Goal: Book appointment/travel/reservation

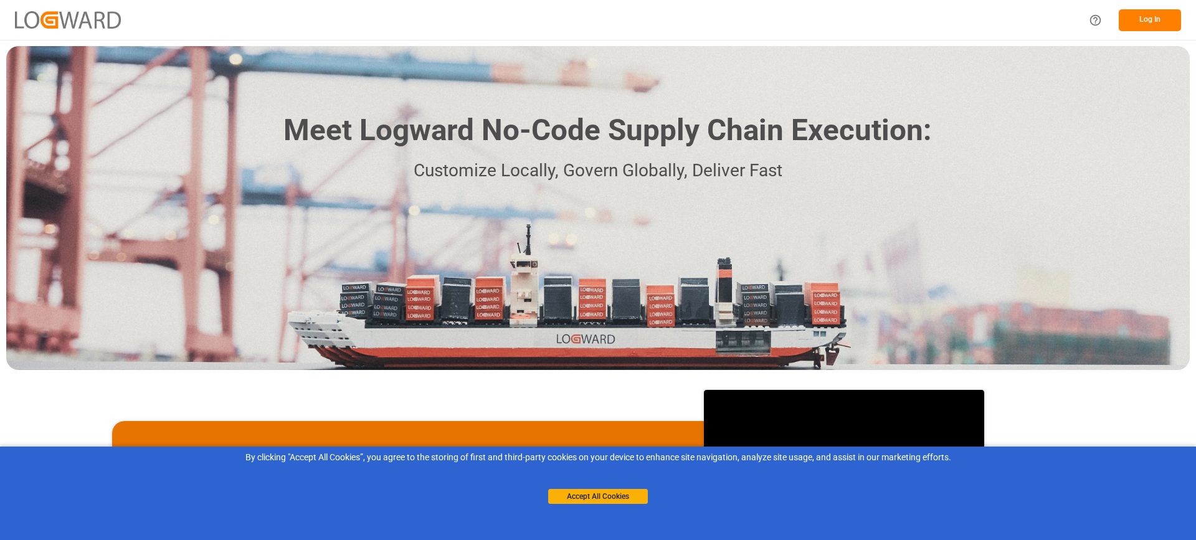
click at [1152, 14] on button "Log In" at bounding box center [1150, 20] width 62 height 22
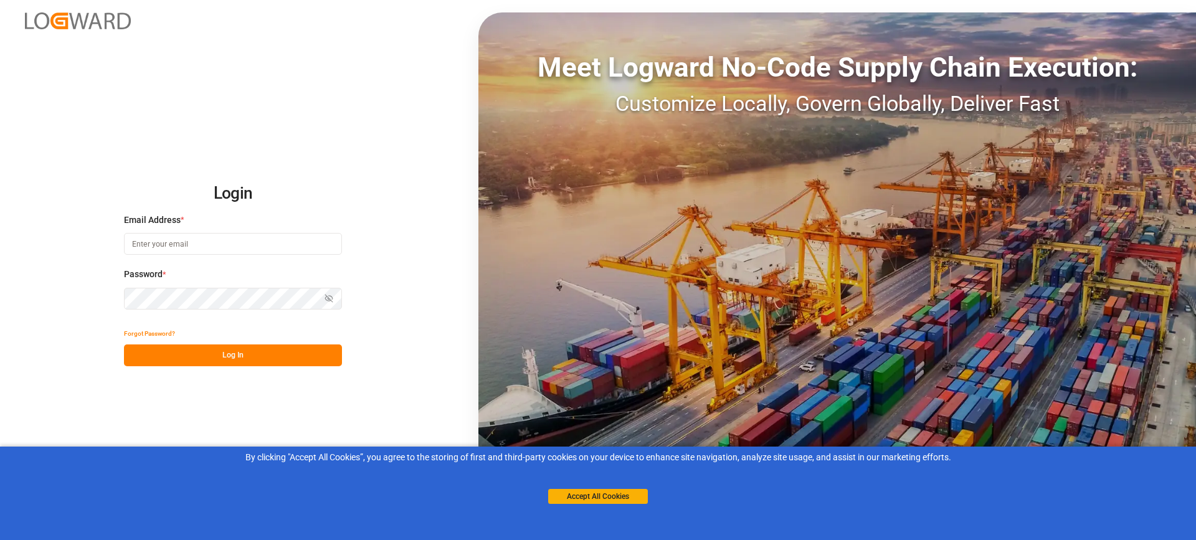
click at [171, 235] on input at bounding box center [233, 244] width 218 height 22
click at [171, 237] on input at bounding box center [233, 244] width 218 height 22
click at [211, 241] on input at bounding box center [233, 244] width 218 height 22
paste input "[DOMAIN_NAME][EMAIL_ADDRESS][DOMAIN_NAME]"
type input "[DOMAIN_NAME][EMAIL_ADDRESS][DOMAIN_NAME]"
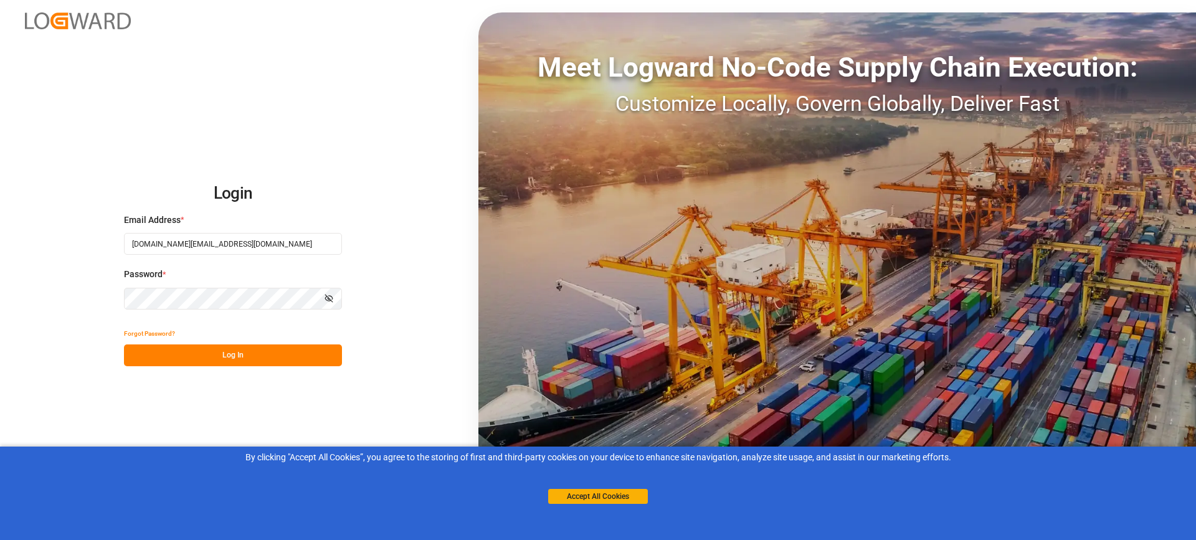
click at [334, 295] on button "Show password" at bounding box center [329, 299] width 26 height 22
click at [280, 351] on button "Log In" at bounding box center [233, 356] width 218 height 22
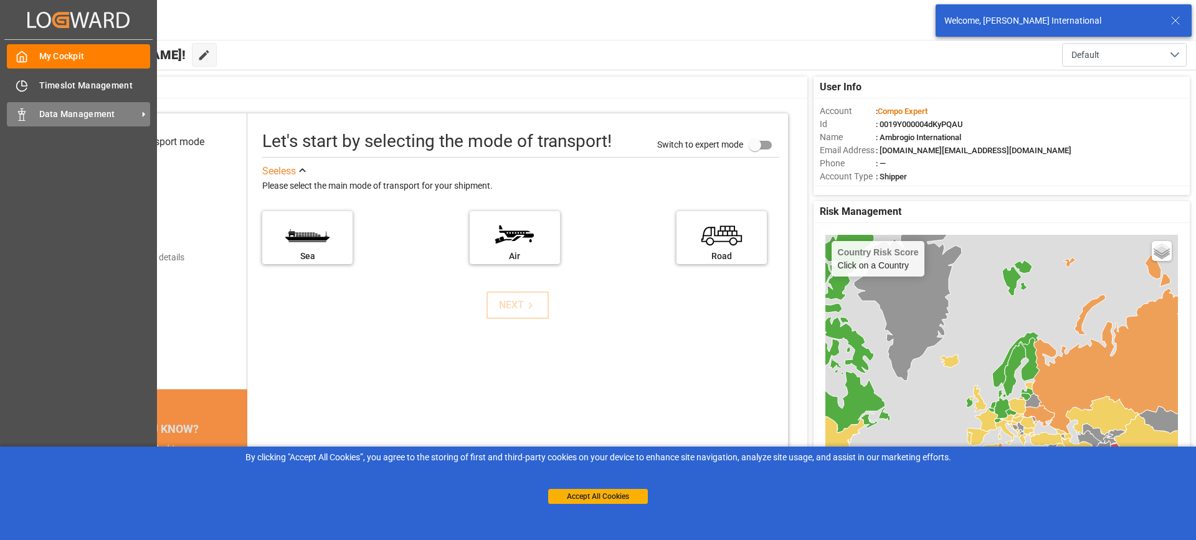
click at [82, 117] on span "Data Management" at bounding box center [88, 114] width 98 height 13
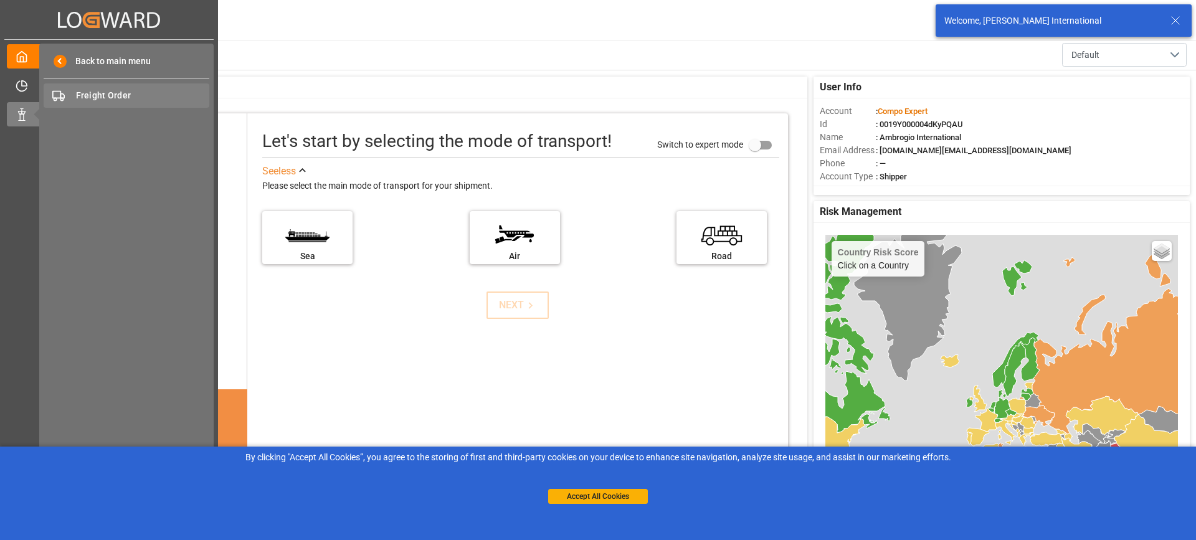
click at [126, 96] on span "Freight Order" at bounding box center [143, 95] width 134 height 13
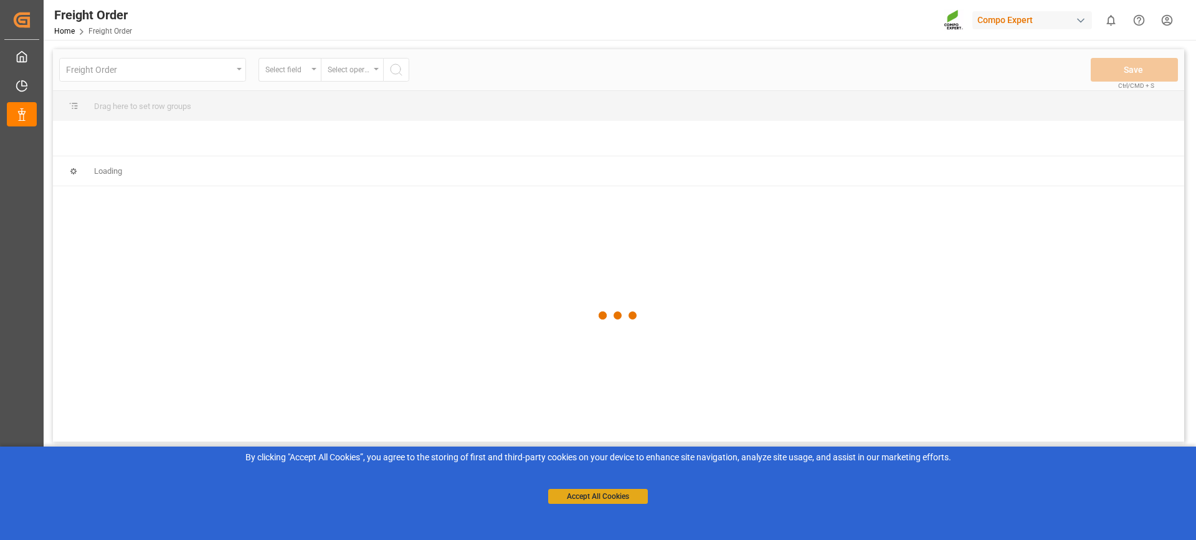
click at [617, 502] on button "Accept All Cookies" at bounding box center [598, 496] width 100 height 15
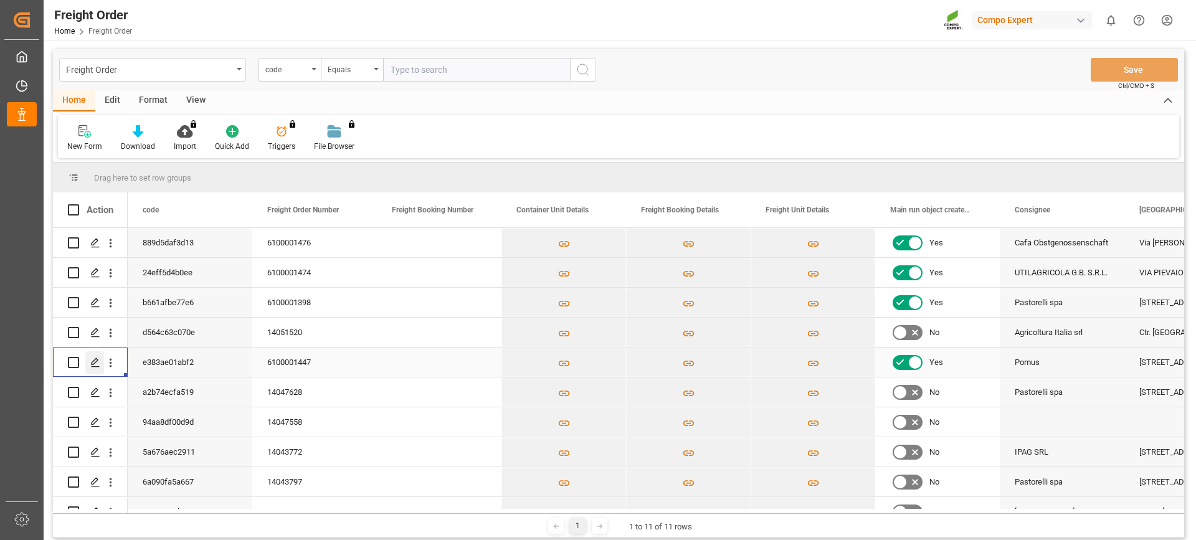
click at [92, 363] on icon "Press SPACE to select this row." at bounding box center [95, 363] width 10 height 10
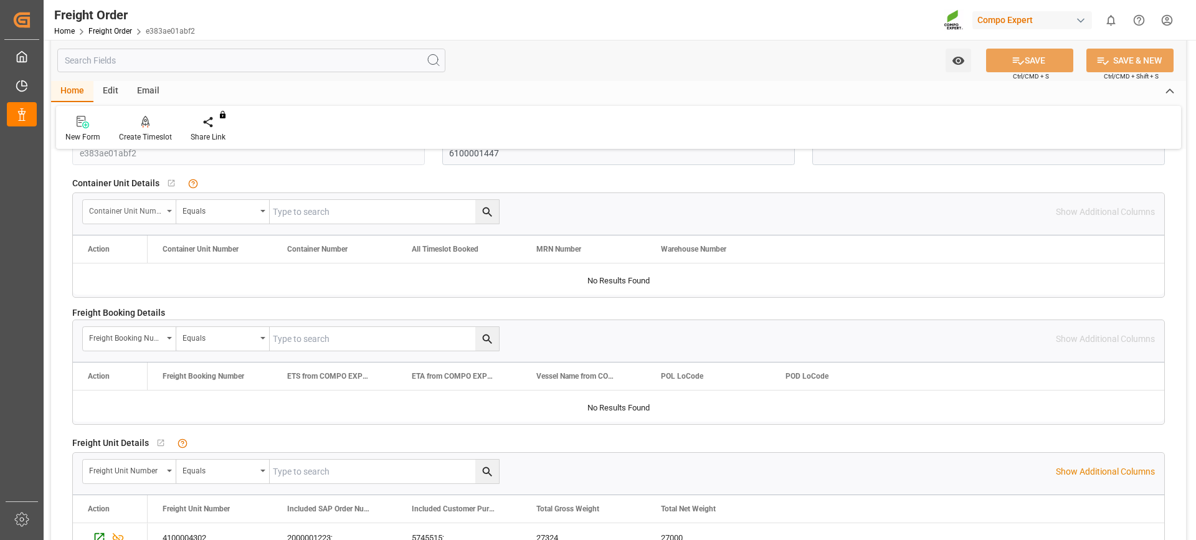
scroll to position [249, 0]
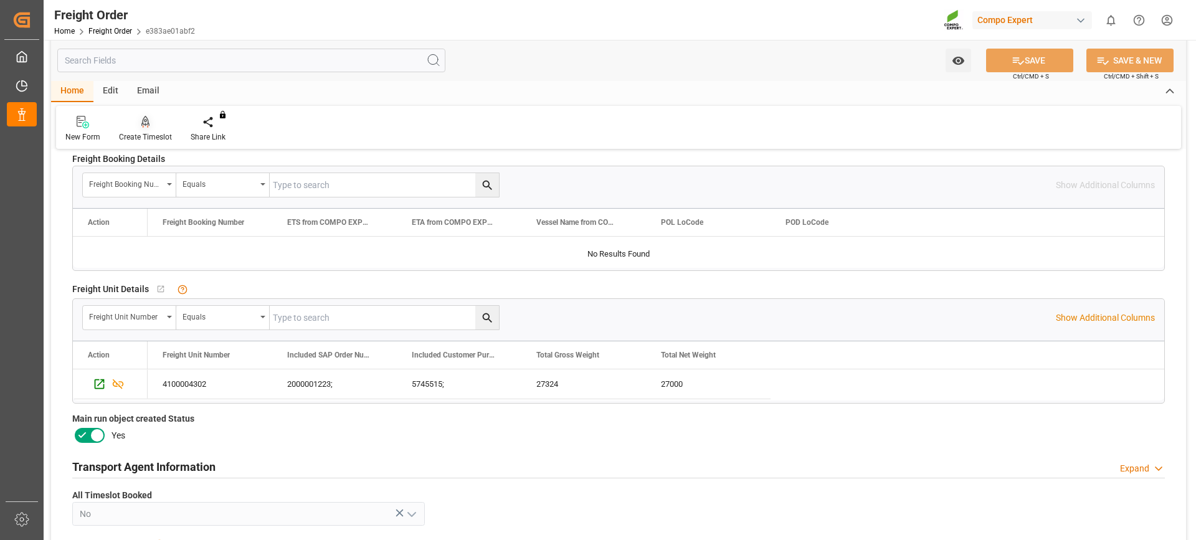
click at [141, 121] on icon at bounding box center [145, 122] width 9 height 12
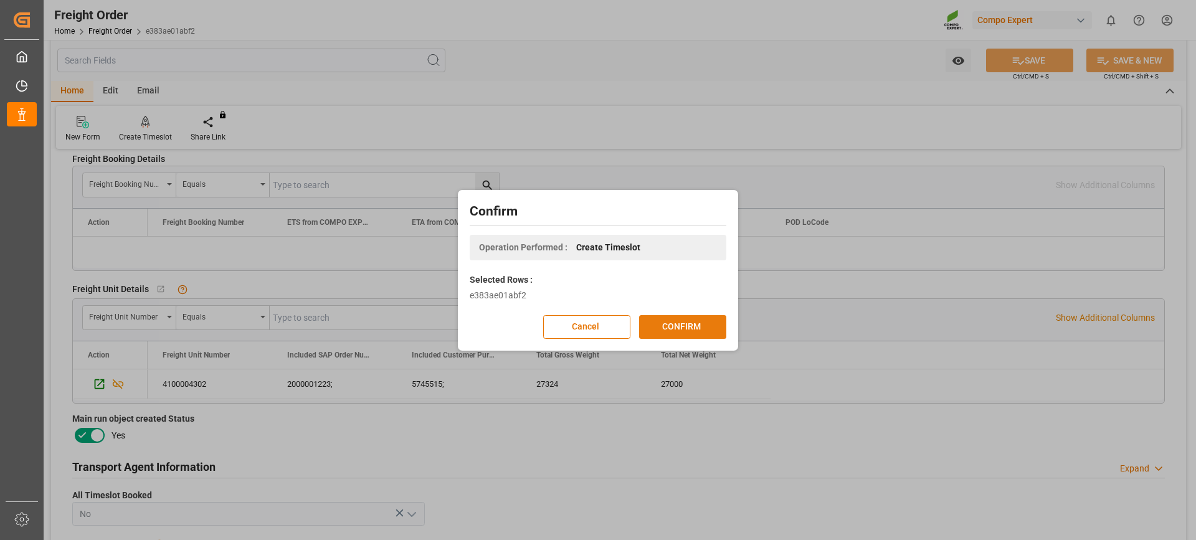
click at [671, 318] on button "CONFIRM" at bounding box center [682, 327] width 87 height 24
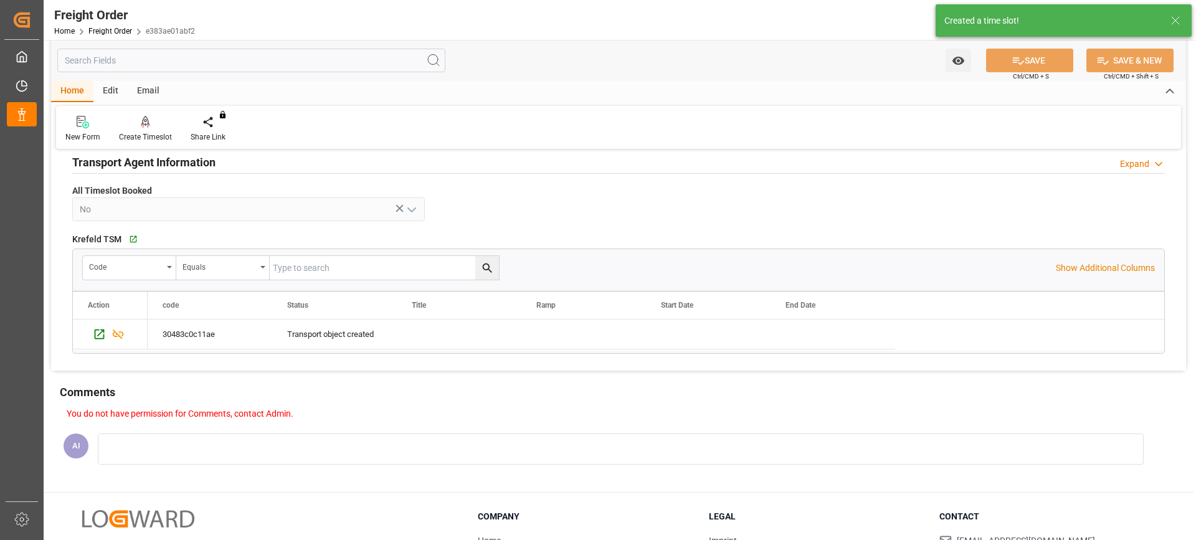
scroll to position [561, 0]
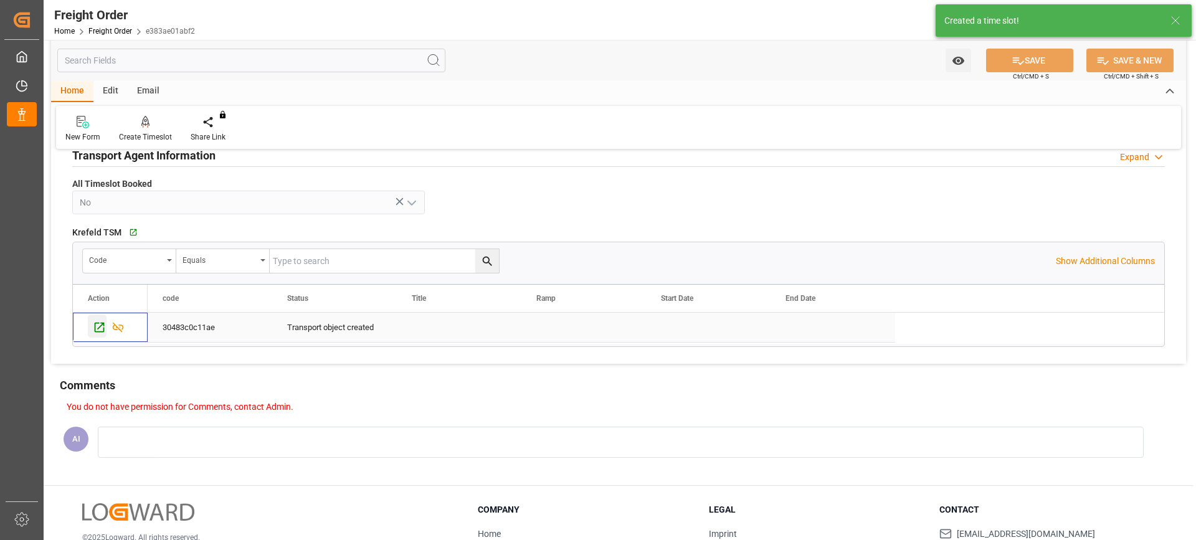
click at [99, 323] on icon "Press SPACE to select this row." at bounding box center [99, 327] width 13 height 13
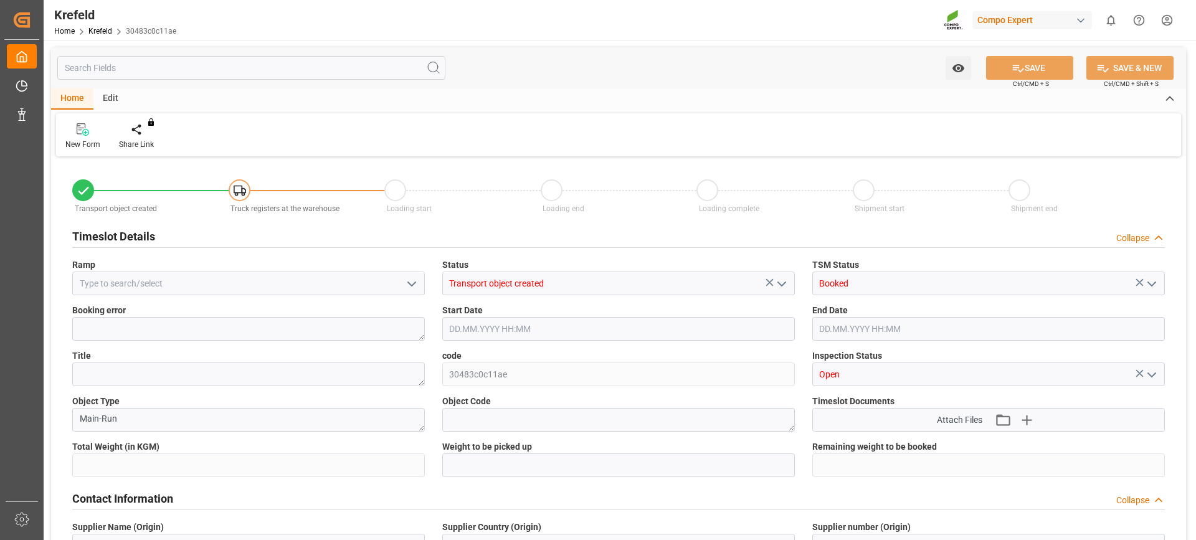
type input "27324"
type input "0"
type input "26.08.2025 13:58"
type input "28.08.2025 05:49"
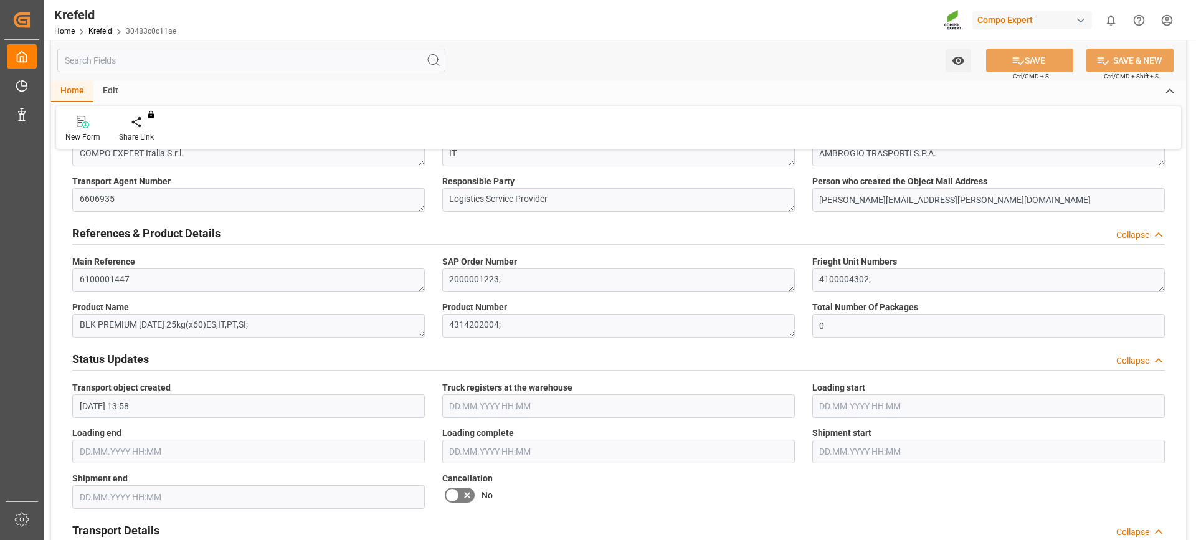
scroll to position [748, 0]
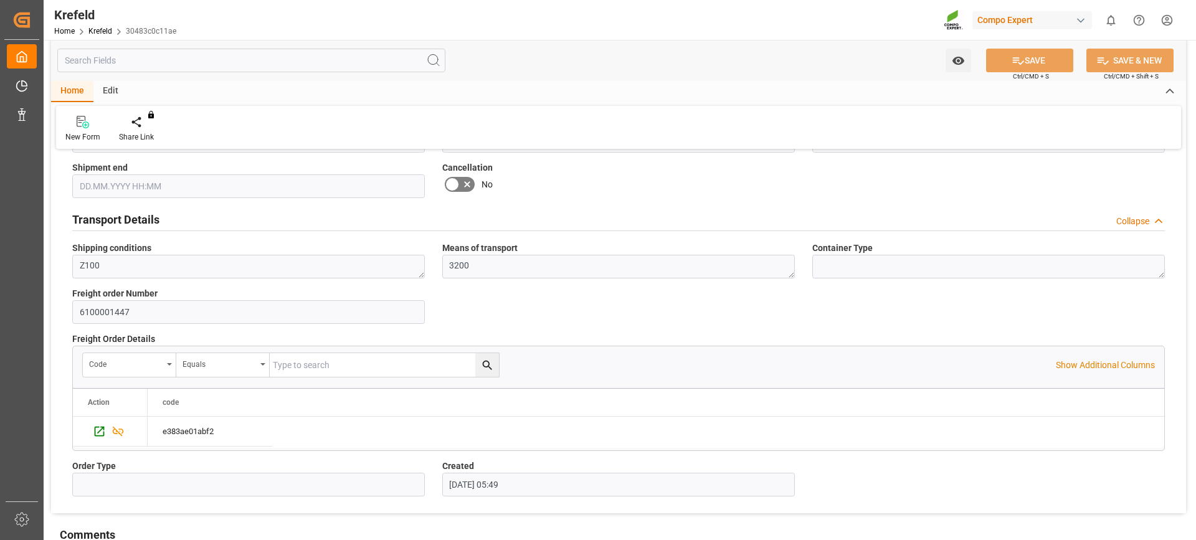
click at [455, 181] on icon at bounding box center [452, 184] width 7 height 6
click at [0, 0] on input "checkbox" at bounding box center [0, 0] width 0 height 0
click at [1019, 52] on button "SAVE" at bounding box center [1029, 61] width 87 height 24
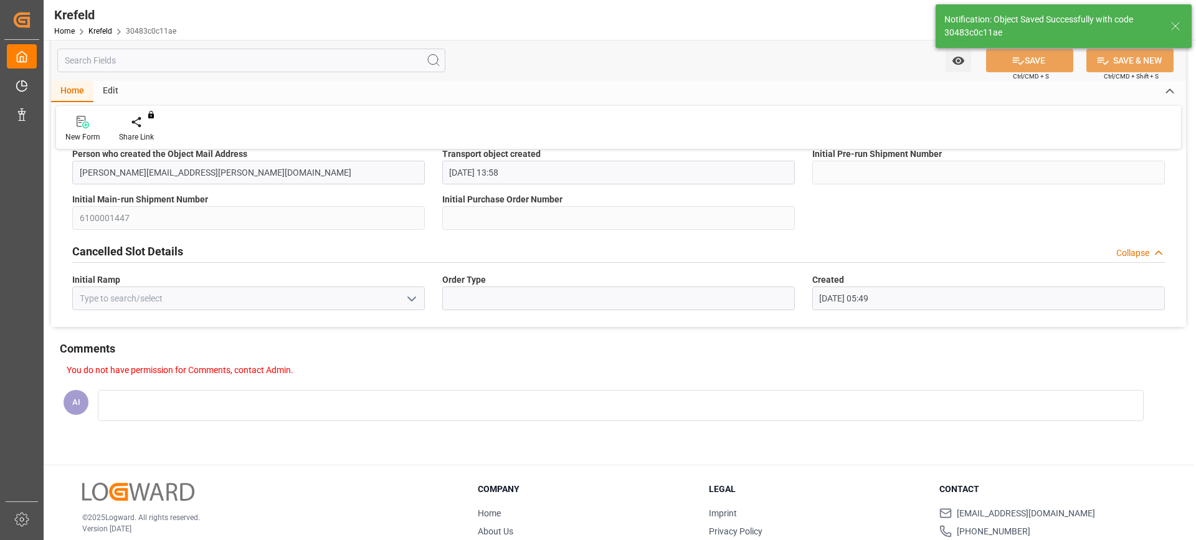
scroll to position [0, 0]
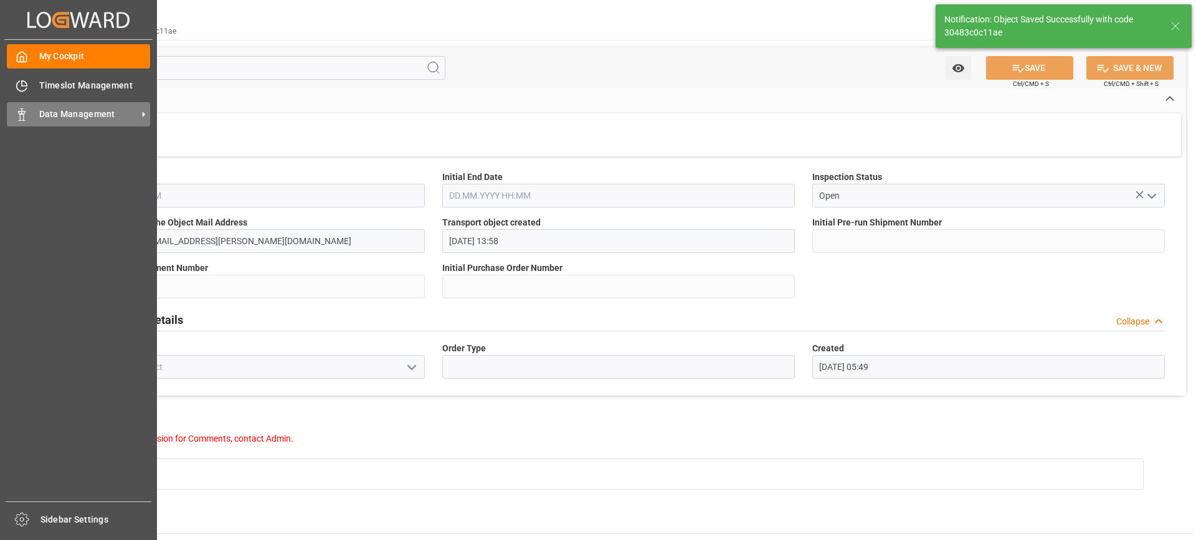
click at [61, 119] on span "Data Management" at bounding box center [88, 114] width 98 height 13
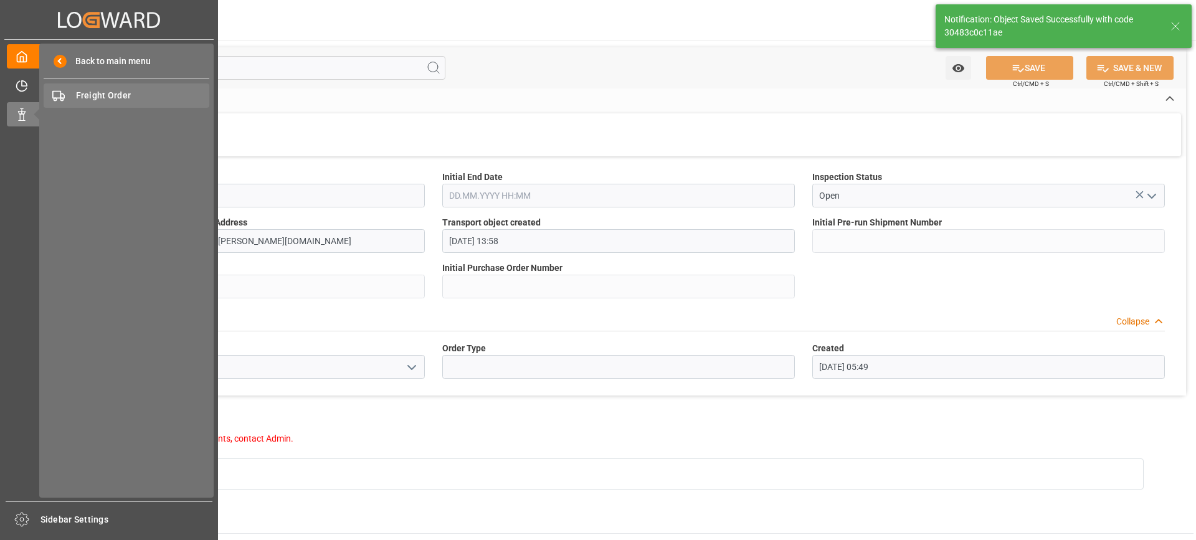
click at [140, 84] on div "Freight Order Freight Order" at bounding box center [127, 96] width 166 height 24
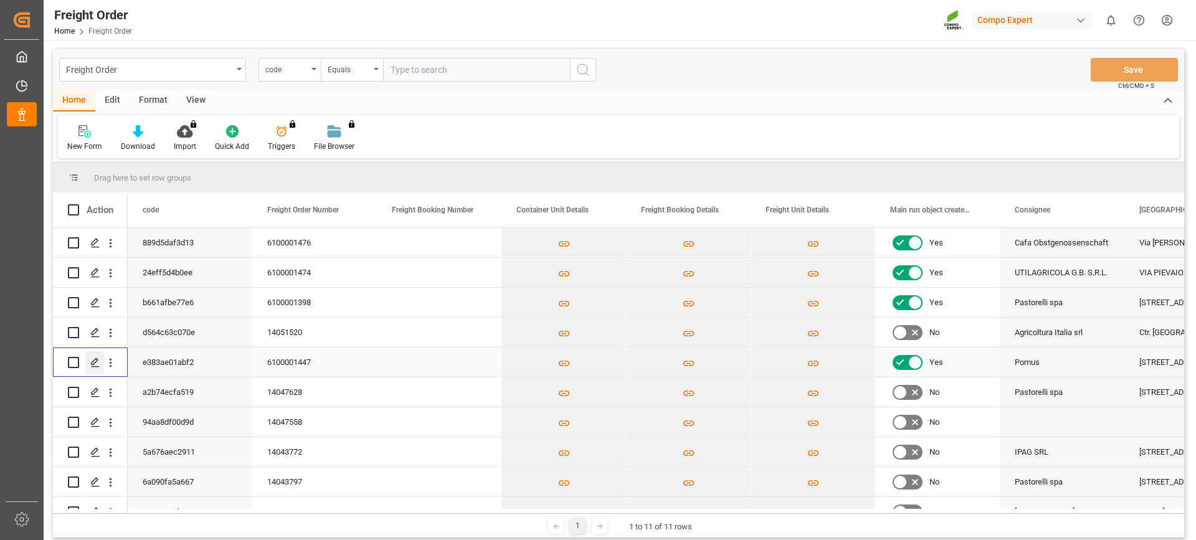
click at [93, 361] on icon "Press SPACE to select this row." at bounding box center [95, 363] width 10 height 10
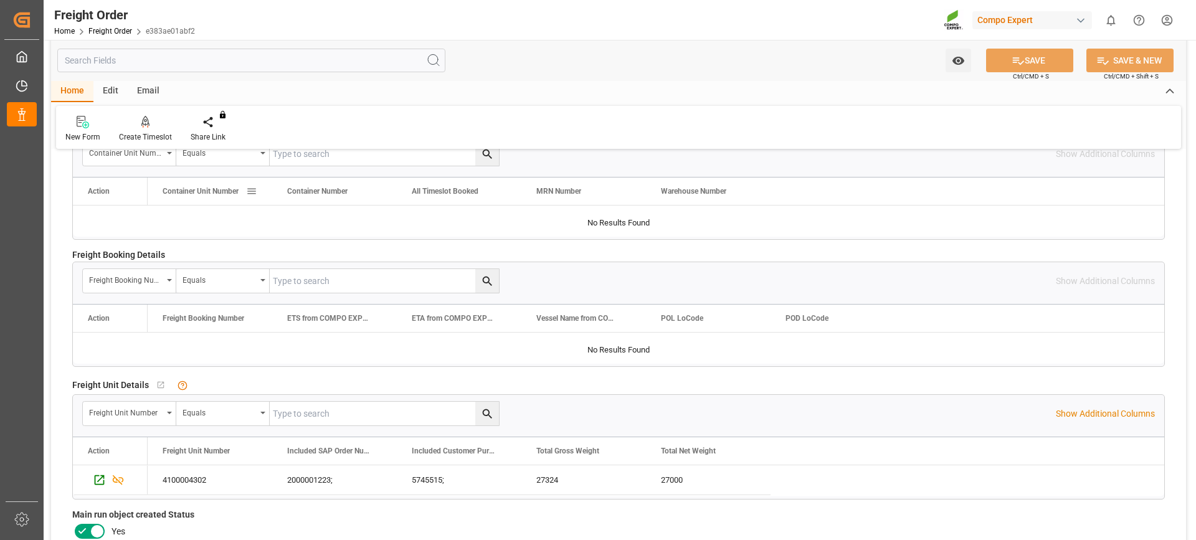
scroll to position [187, 0]
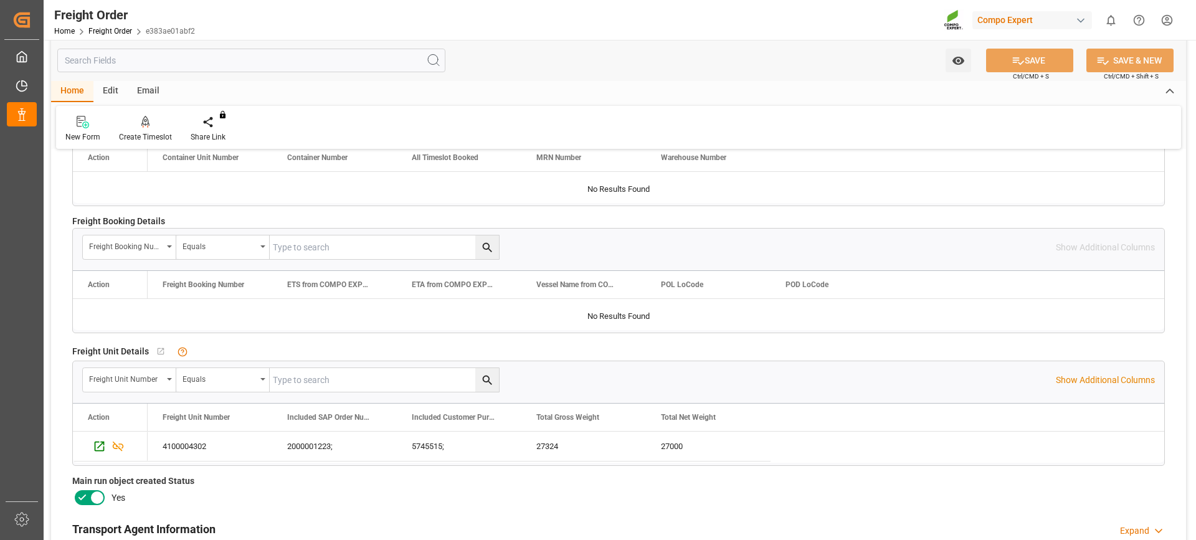
click at [92, 495] on icon at bounding box center [97, 497] width 15 height 15
click at [0, 0] on input "checkbox" at bounding box center [0, 0] width 0 height 0
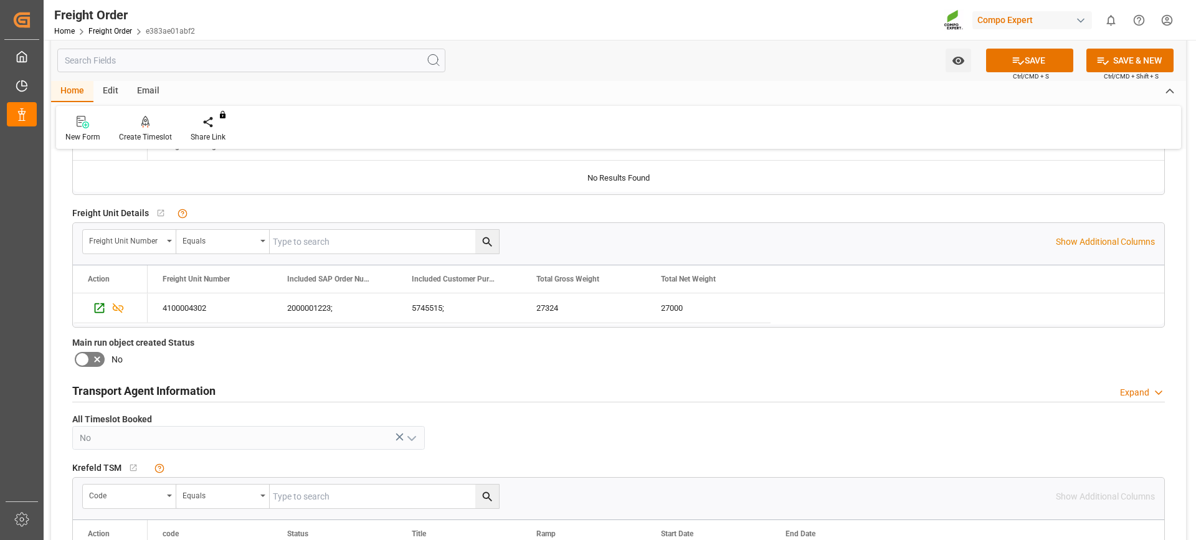
scroll to position [62, 0]
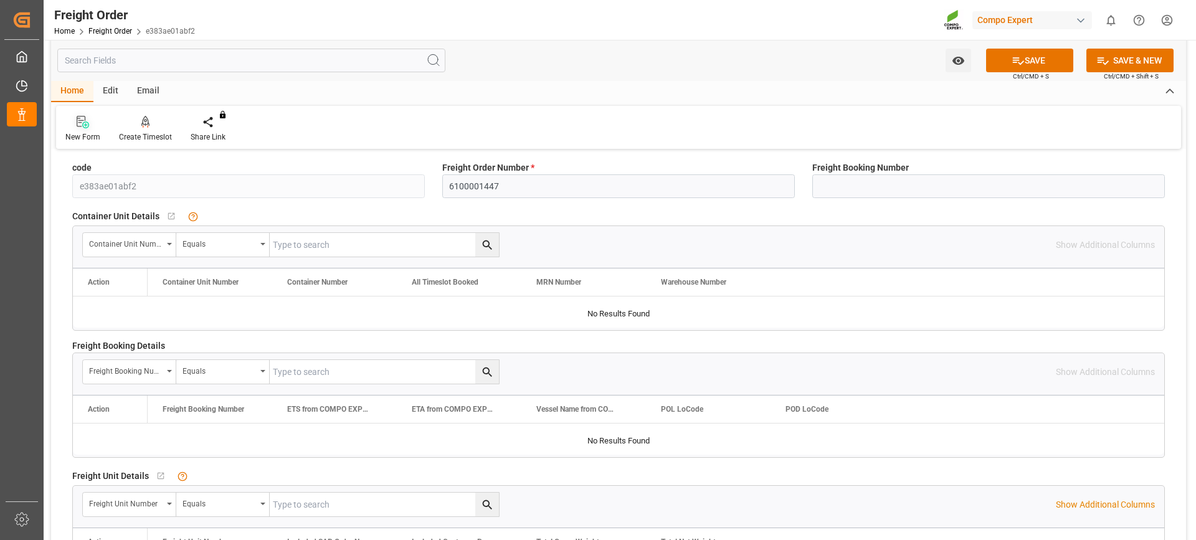
click at [78, 127] on icon at bounding box center [83, 122] width 12 height 12
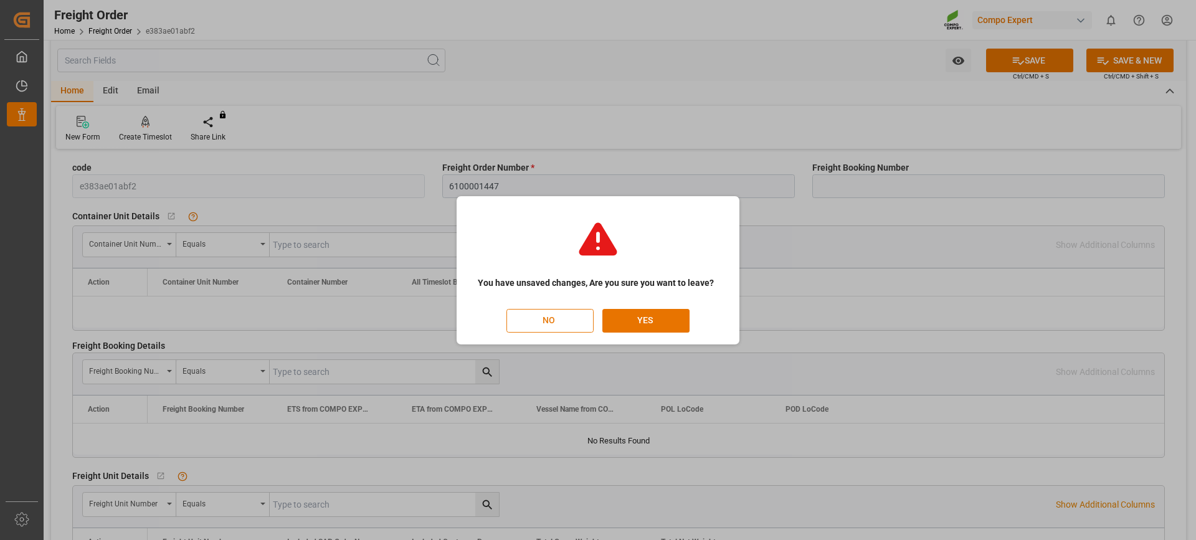
click at [558, 316] on button "NO" at bounding box center [550, 321] width 87 height 24
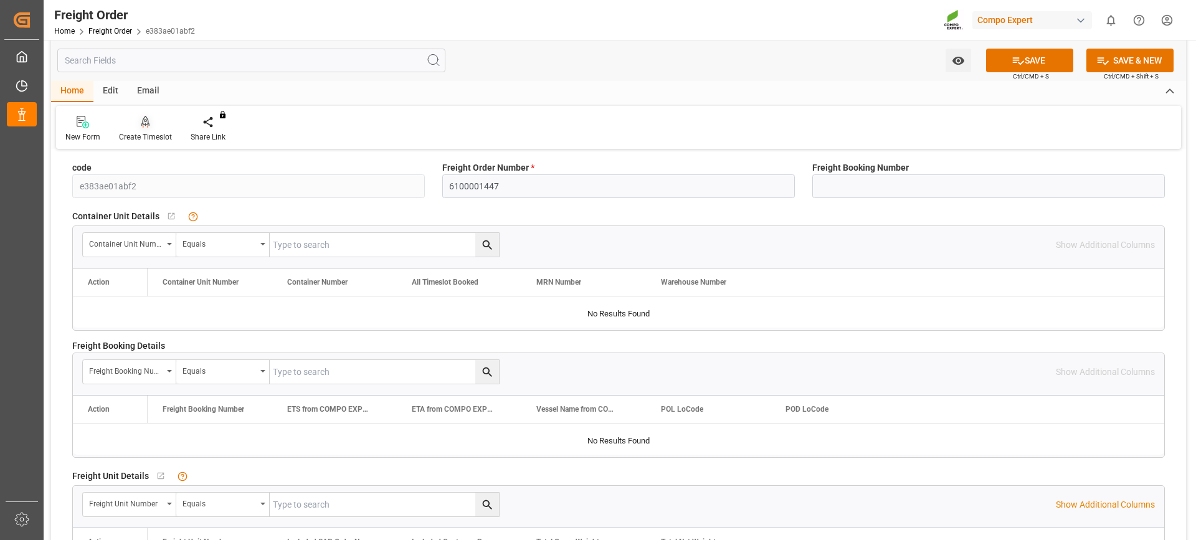
click at [152, 122] on div at bounding box center [145, 121] width 53 height 13
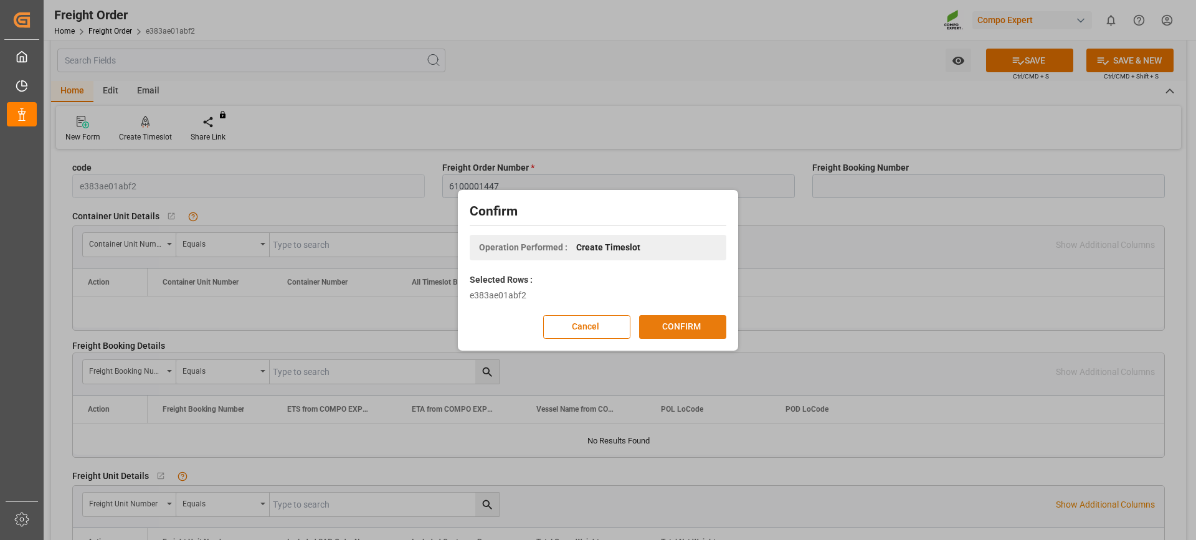
click at [679, 325] on button "CONFIRM" at bounding box center [682, 327] width 87 height 24
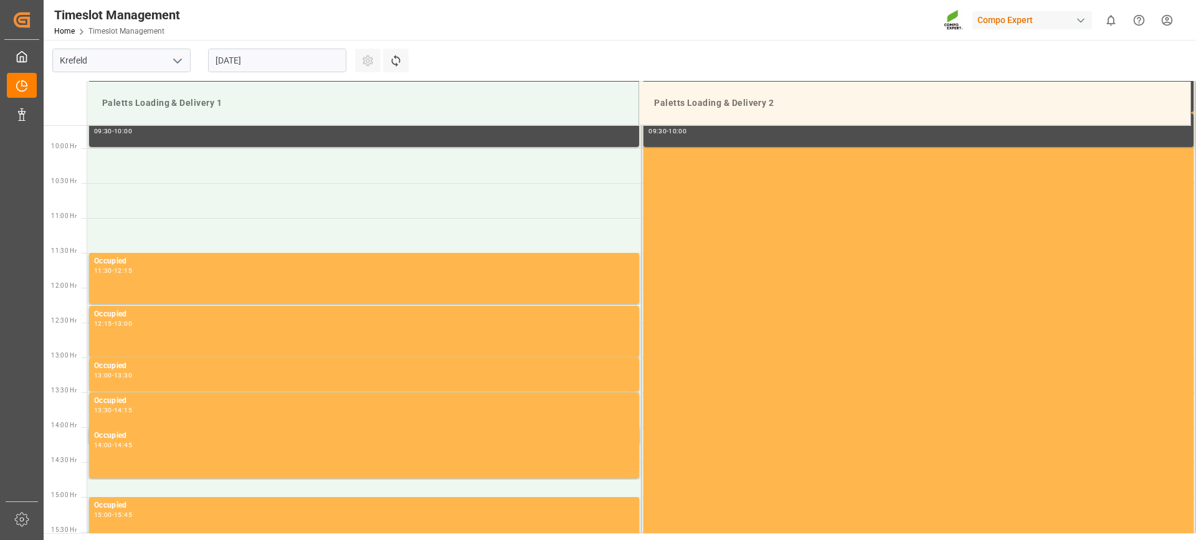
scroll to position [543, 0]
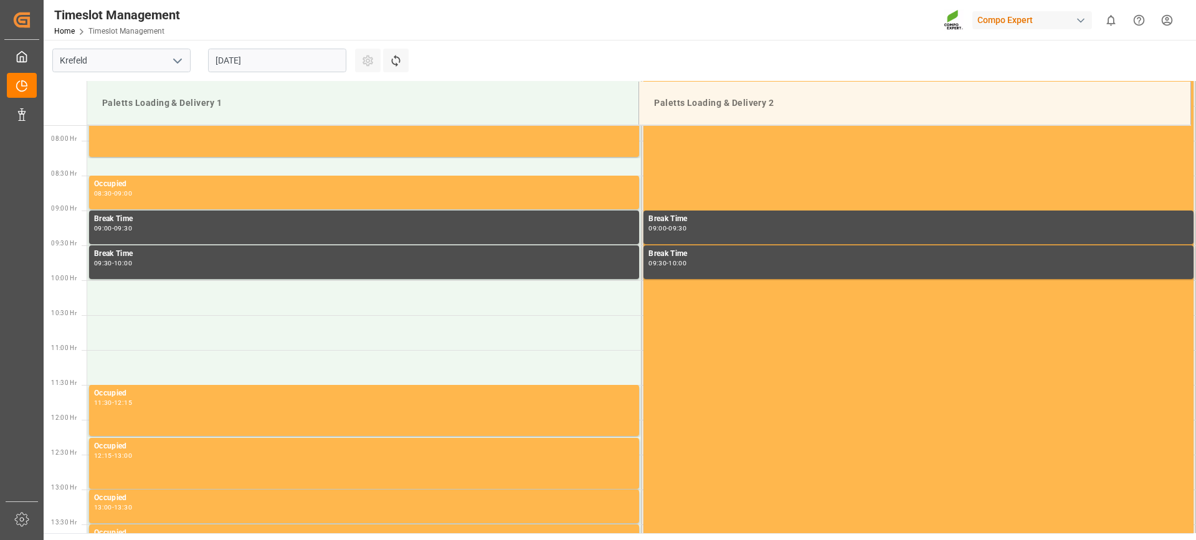
click at [254, 48] on div "28.08.2025" at bounding box center [277, 60] width 156 height 41
click at [256, 57] on input "28.08.2025" at bounding box center [277, 61] width 138 height 24
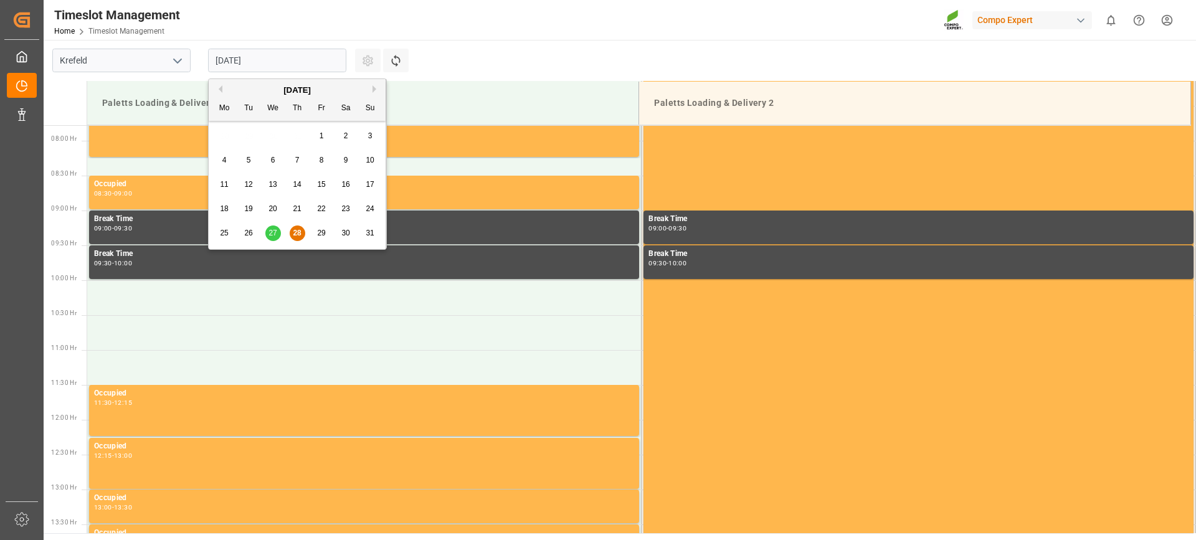
click at [320, 236] on span "29" at bounding box center [321, 233] width 8 height 9
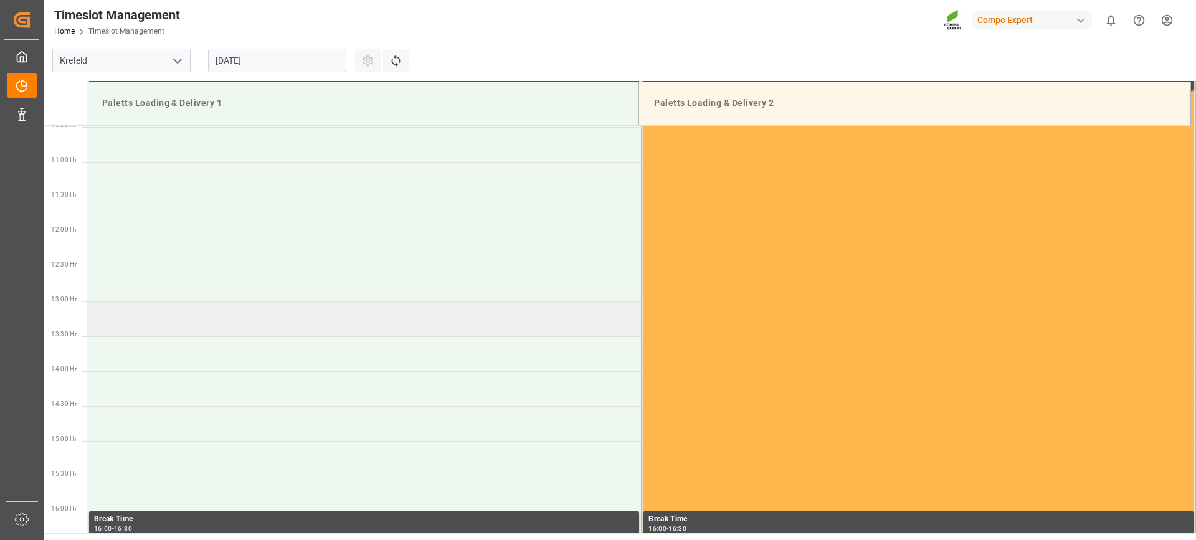
scroll to position [730, 0]
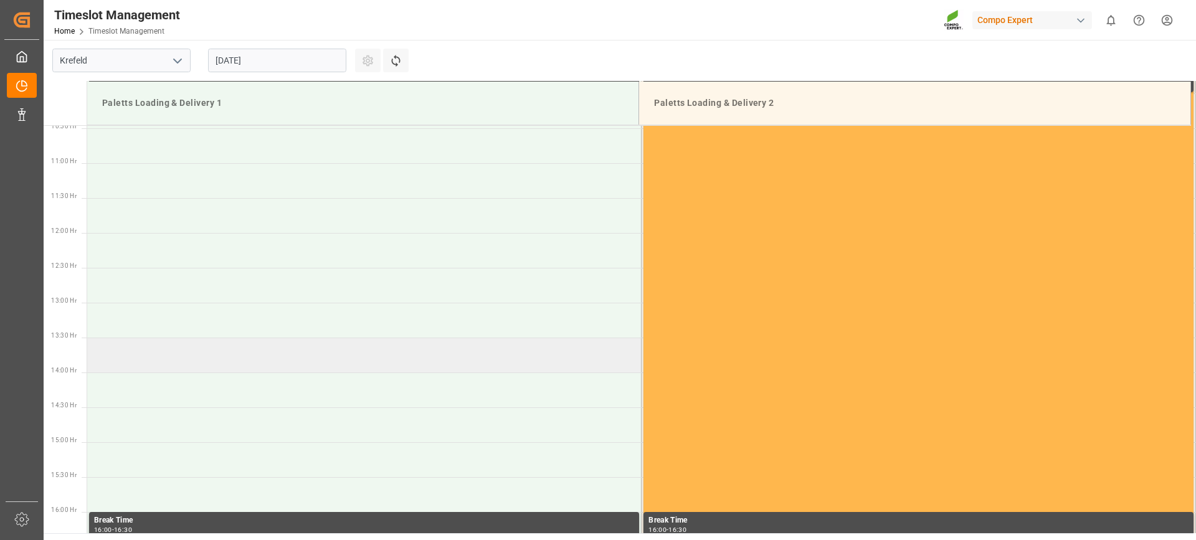
click at [142, 363] on td at bounding box center [364, 355] width 555 height 35
click at [223, 357] on td at bounding box center [364, 355] width 555 height 35
click at [520, 365] on td at bounding box center [364, 355] width 555 height 35
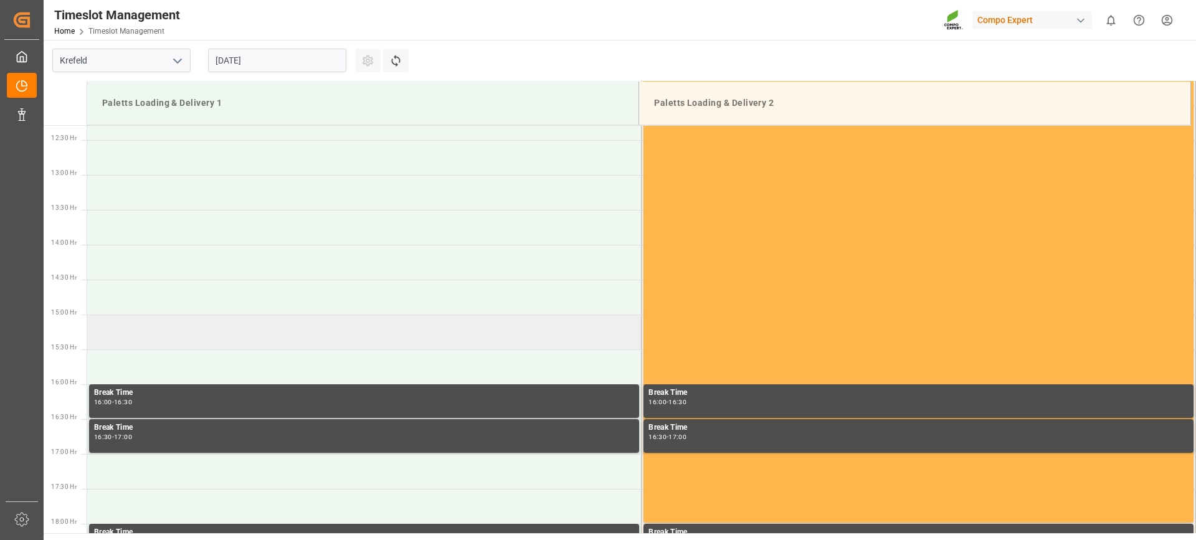
scroll to position [917, 0]
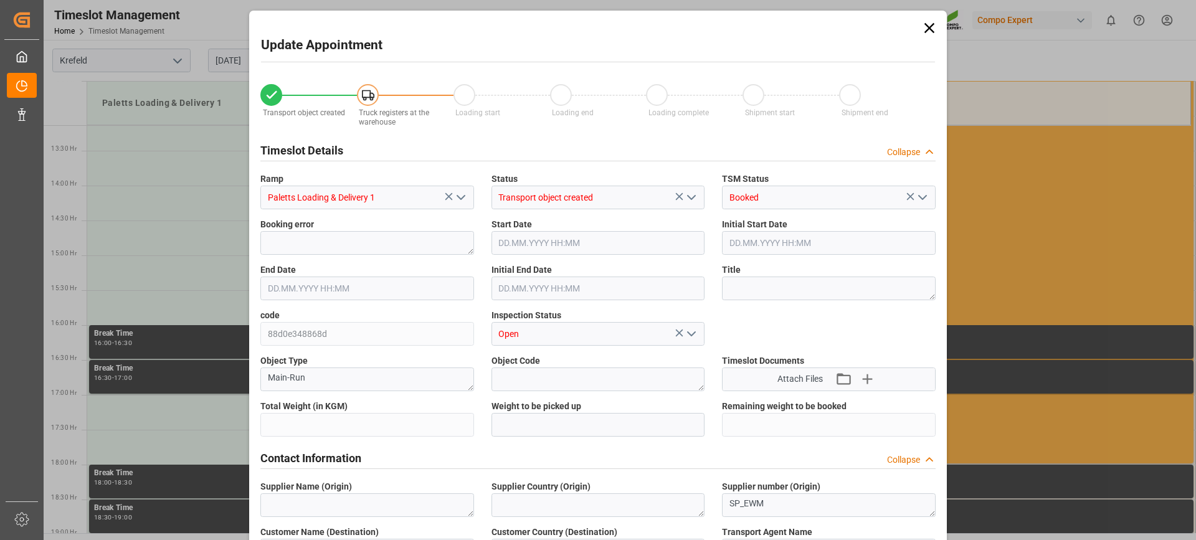
type input "27324"
type input "0"
type input "29.08.2025 13:30"
type input "29.08.2025 14:00"
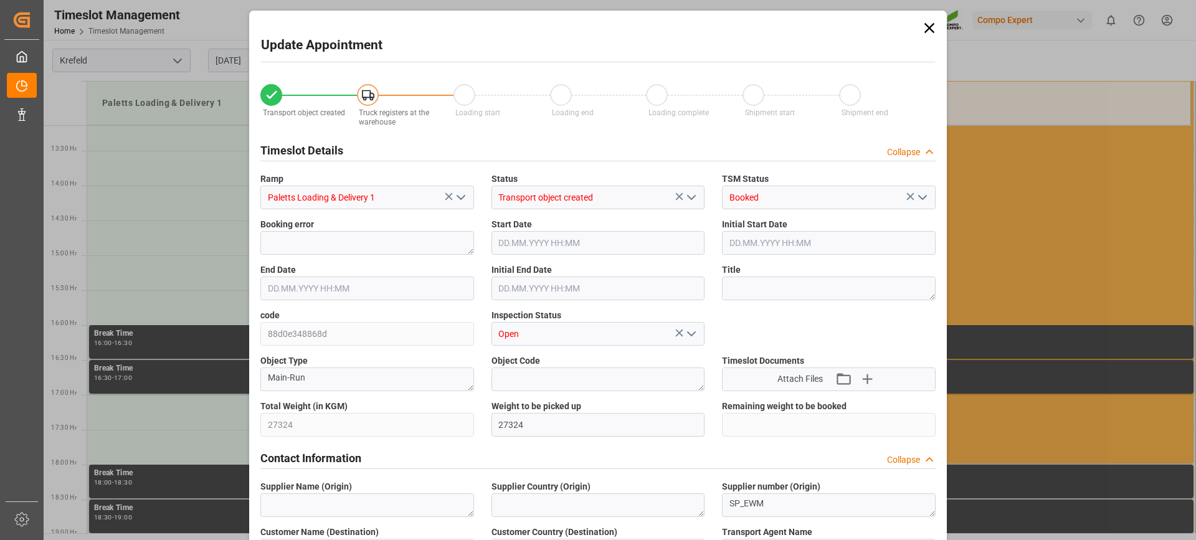
type input "26.08.2025 13:58"
type input "28.08.2025 05:49"
click at [923, 24] on icon at bounding box center [929, 27] width 17 height 17
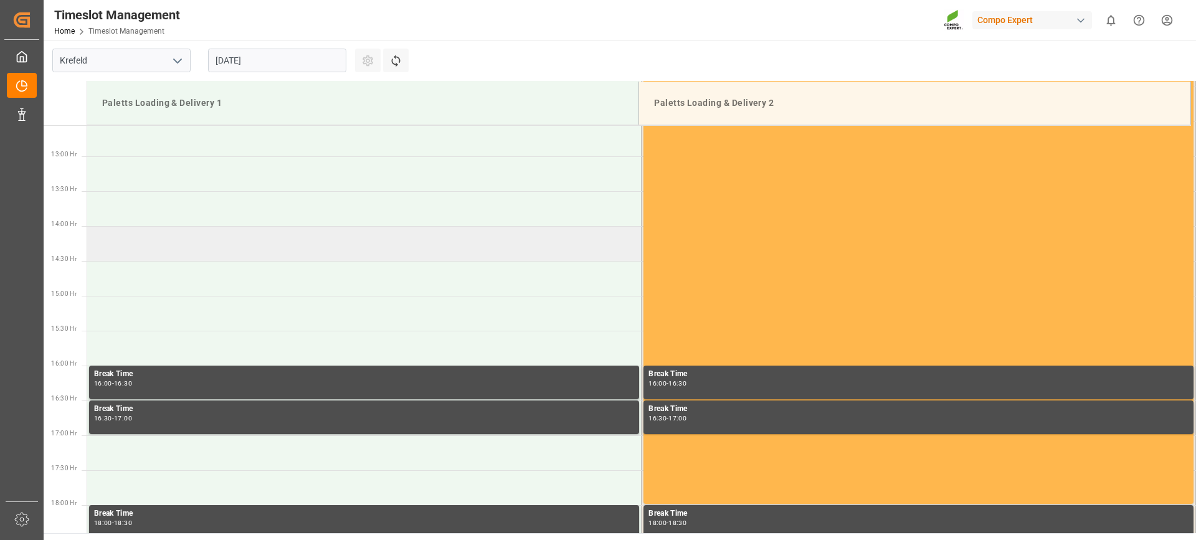
scroll to position [854, 0]
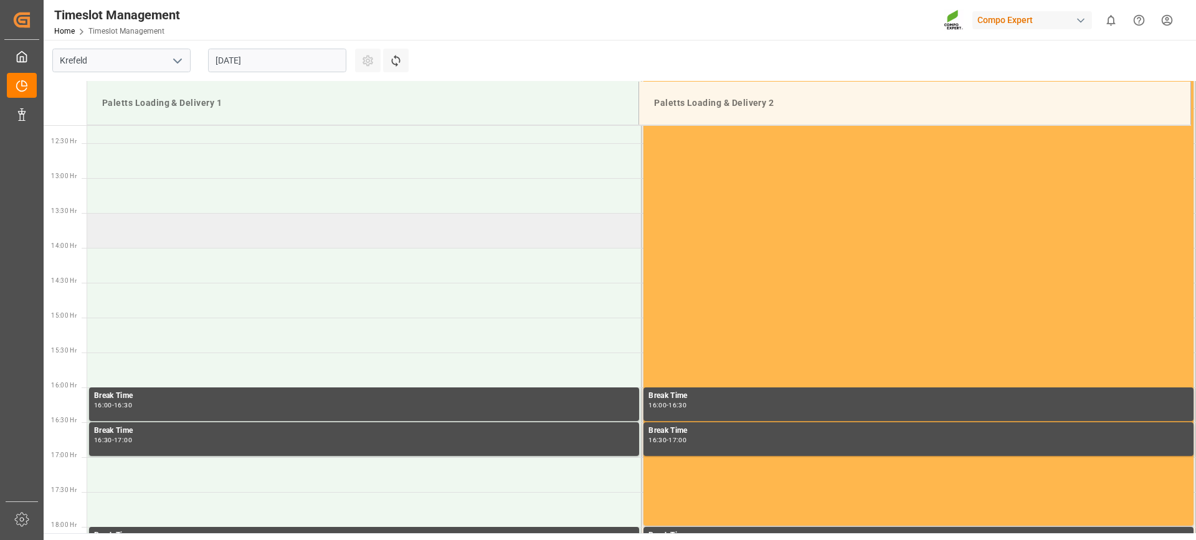
click at [179, 240] on td at bounding box center [364, 230] width 555 height 35
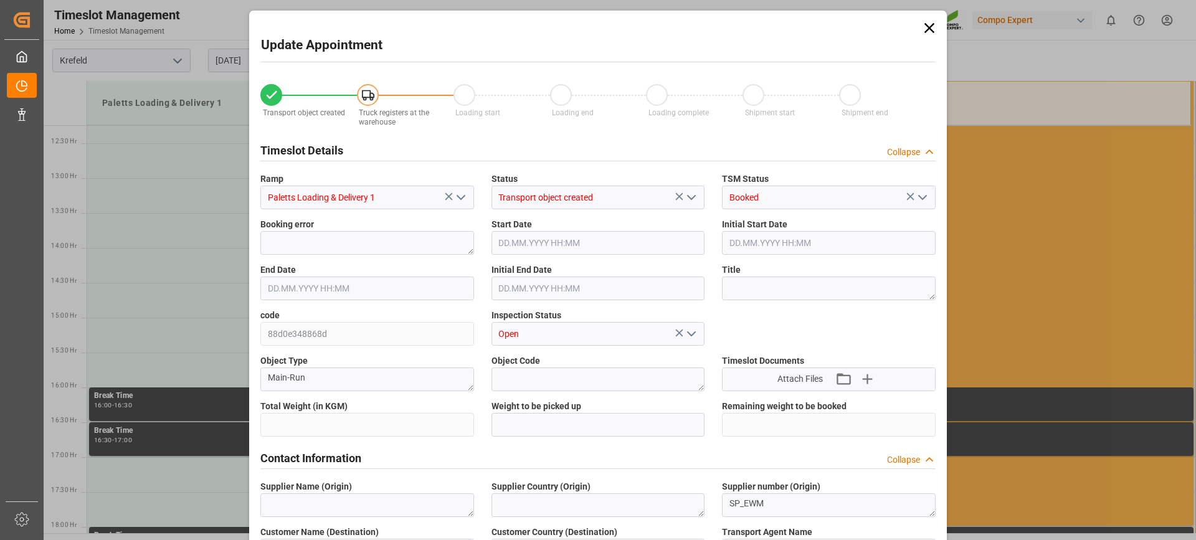
click at [173, 227] on div "Update Appointment Transport object created Truck registers at the warehouse Lo…" at bounding box center [598, 270] width 1196 height 540
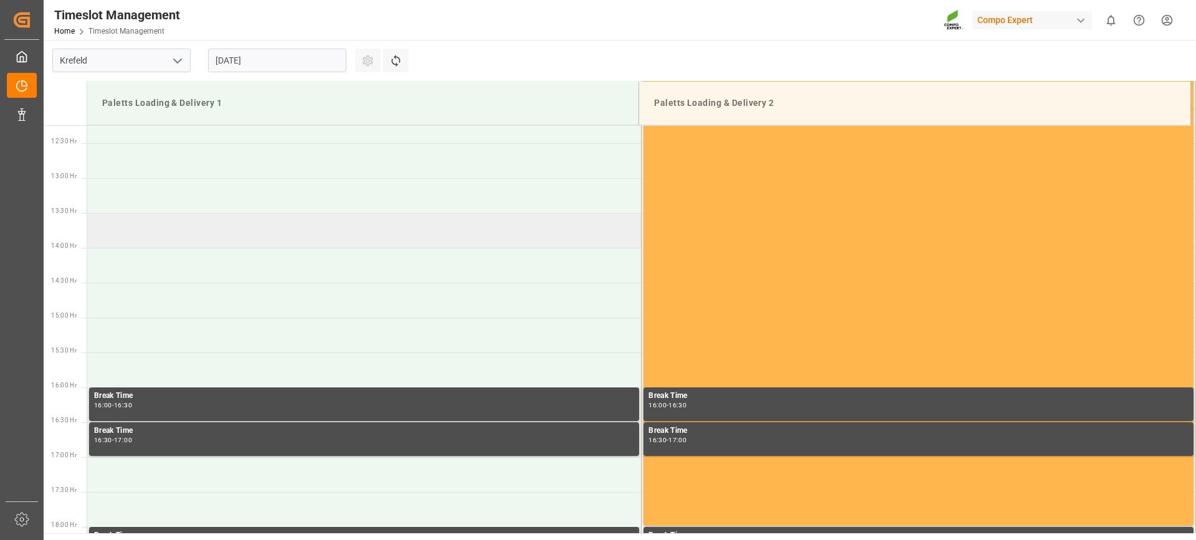
click at [169, 228] on td at bounding box center [364, 230] width 555 height 35
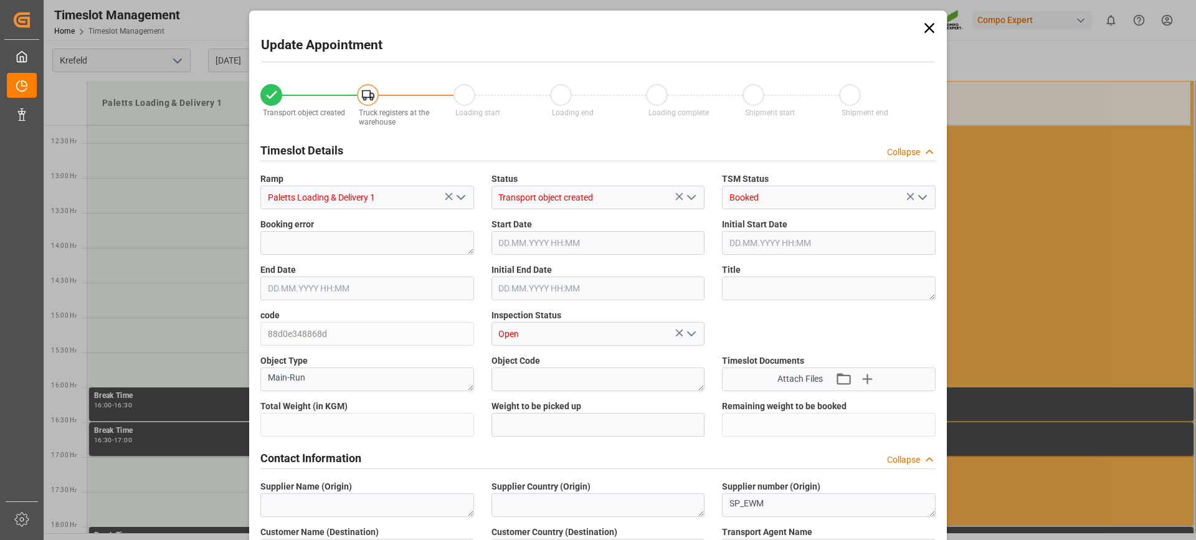
type input "27324"
type input "0"
type input "29.08.2025 13:30"
type input "29.08.2025 14:00"
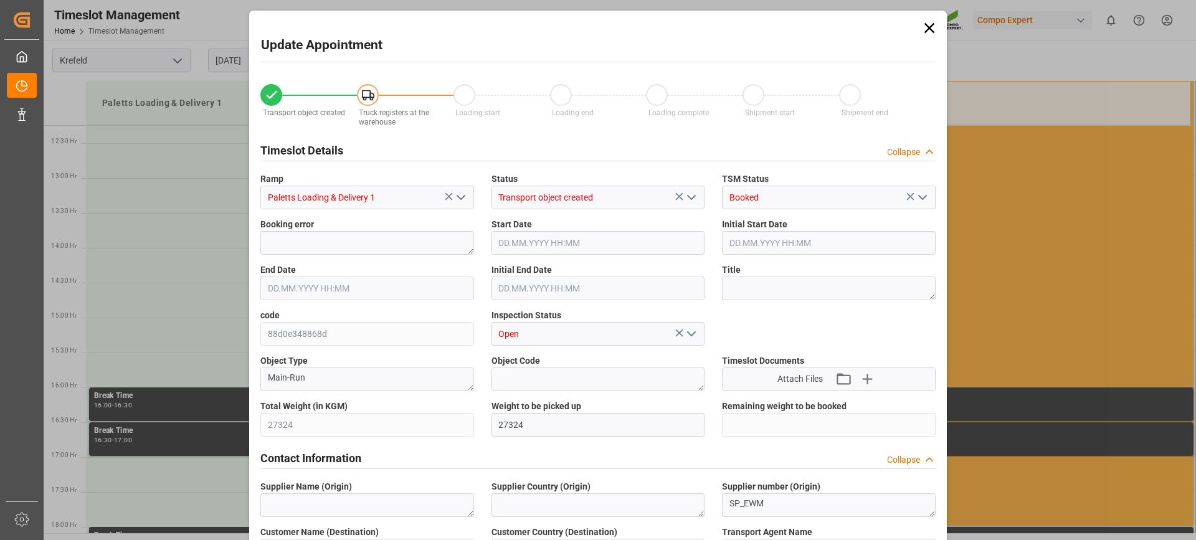
type input "26.08.2025 13:58"
type input "28.08.2025 05:49"
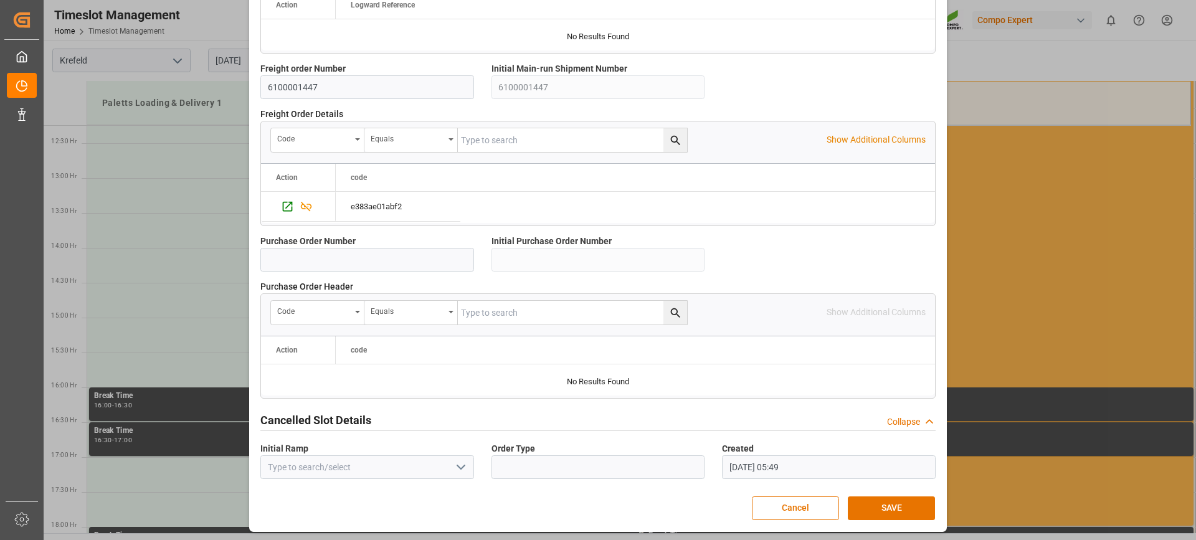
scroll to position [1106, 0]
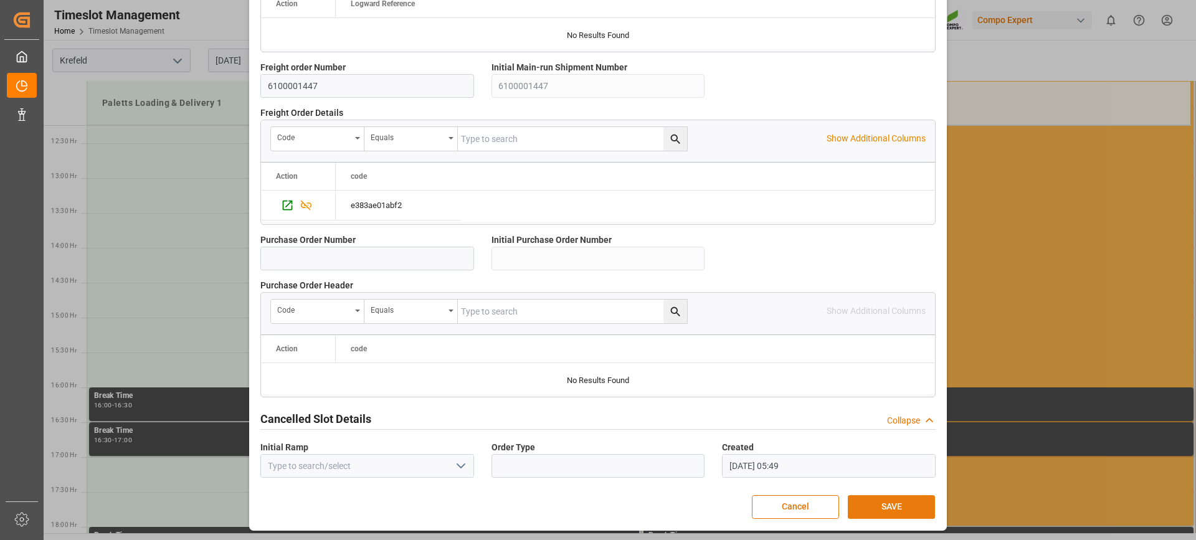
click at [886, 512] on button "SAVE" at bounding box center [891, 507] width 87 height 24
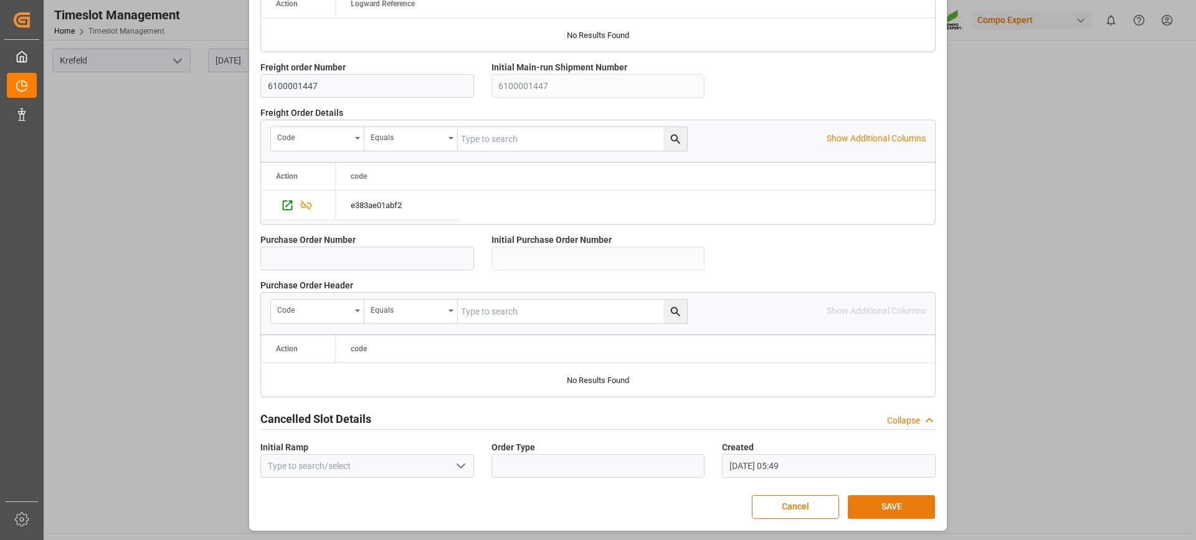
click at [904, 510] on button "SAVE" at bounding box center [891, 507] width 87 height 24
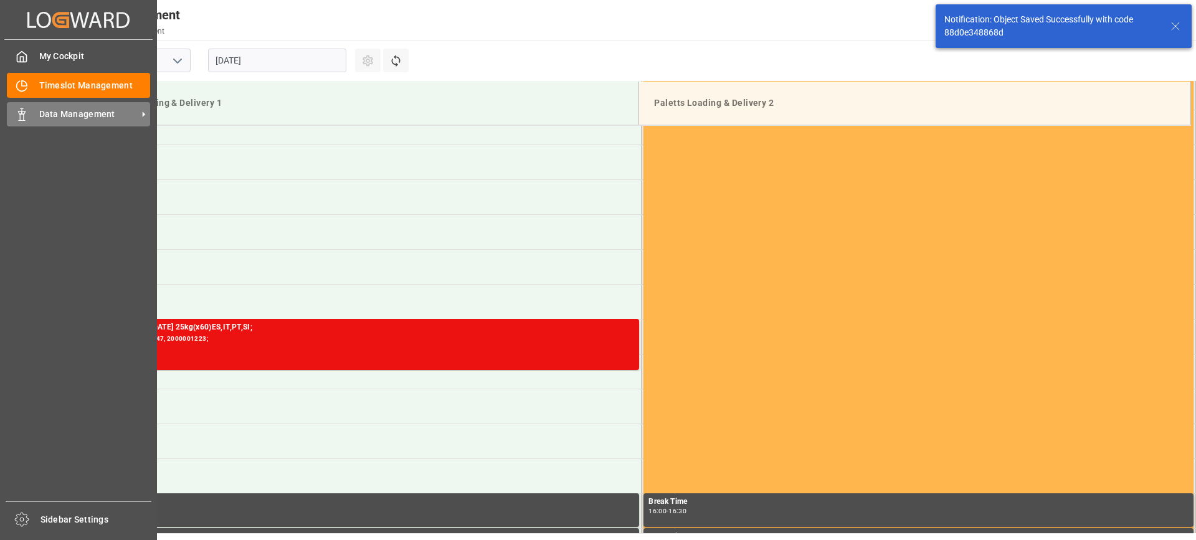
scroll to position [786, 0]
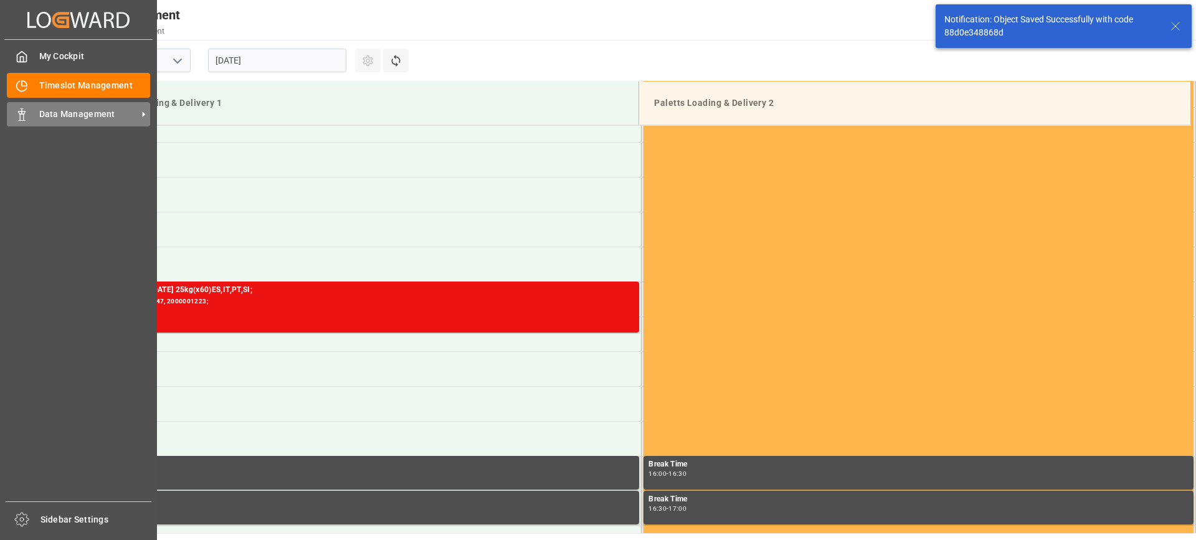
click at [66, 114] on span "Data Management" at bounding box center [88, 114] width 98 height 13
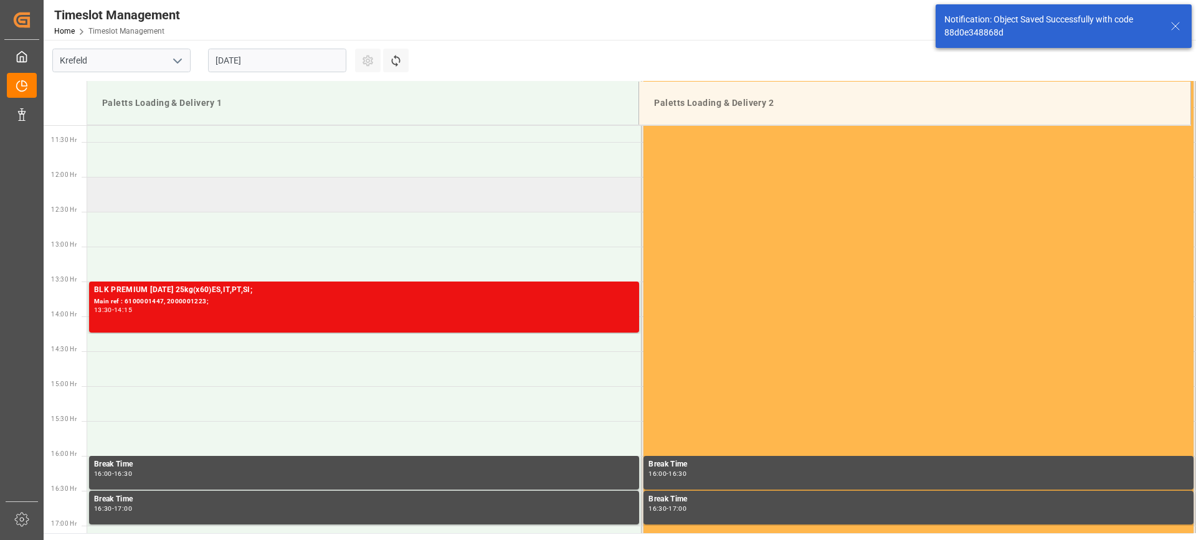
click at [526, 211] on td at bounding box center [364, 194] width 555 height 35
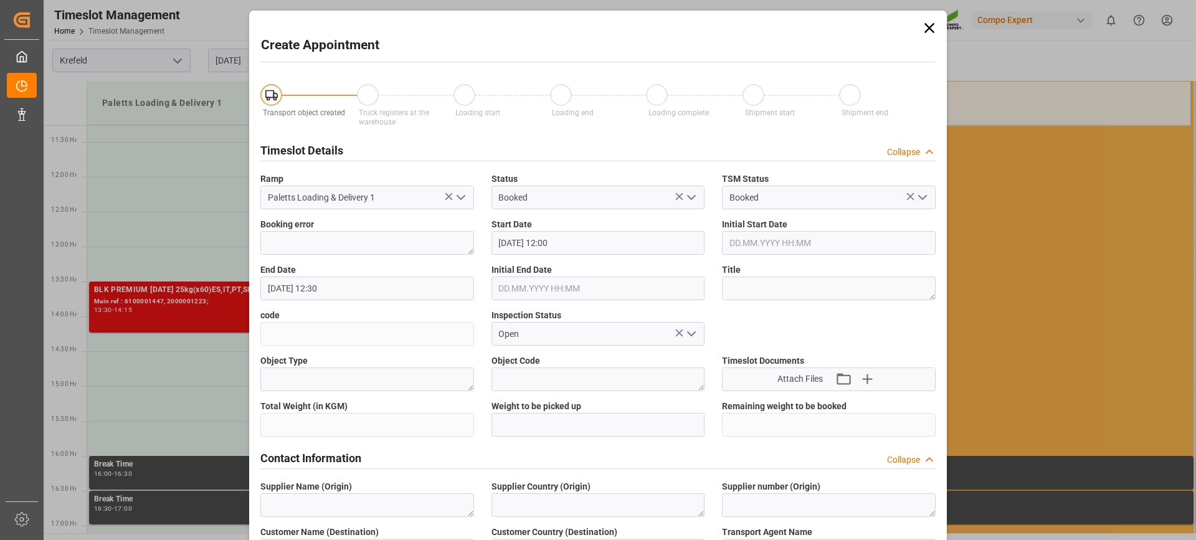
type input "29.08.2025 12:00"
type input "29.08.2025 12:30"
click at [928, 31] on icon at bounding box center [929, 27] width 17 height 17
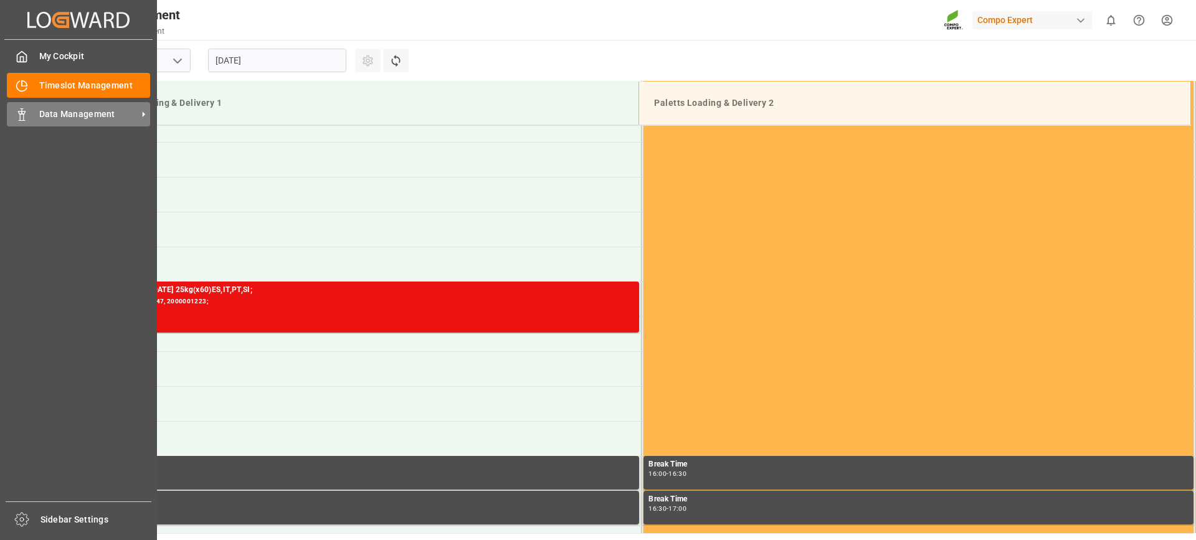
click at [17, 118] on icon at bounding box center [22, 114] width 12 height 12
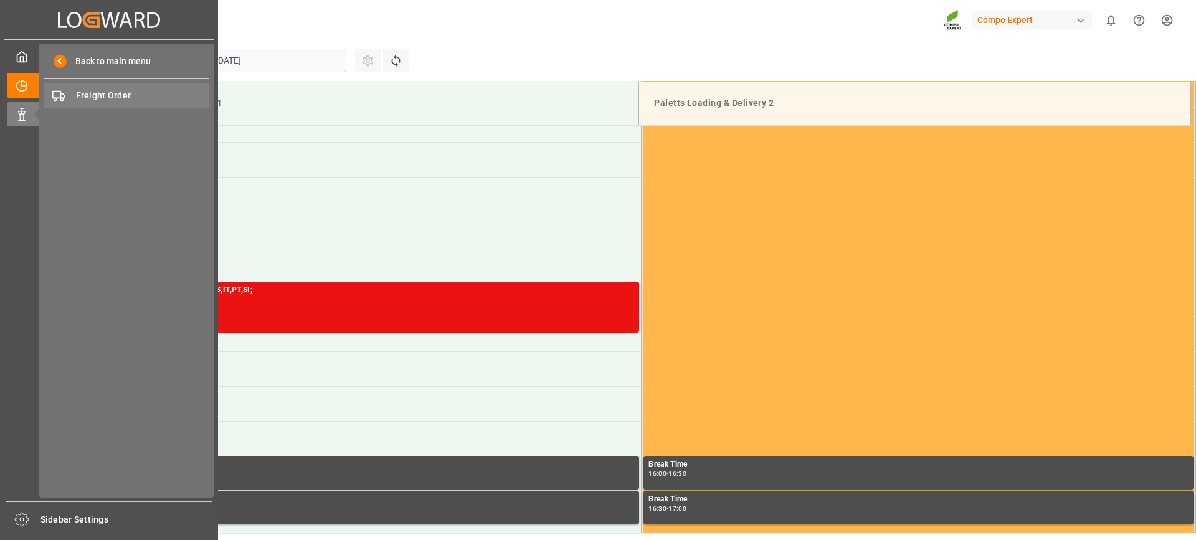
click at [120, 95] on span "Freight Order" at bounding box center [143, 95] width 134 height 13
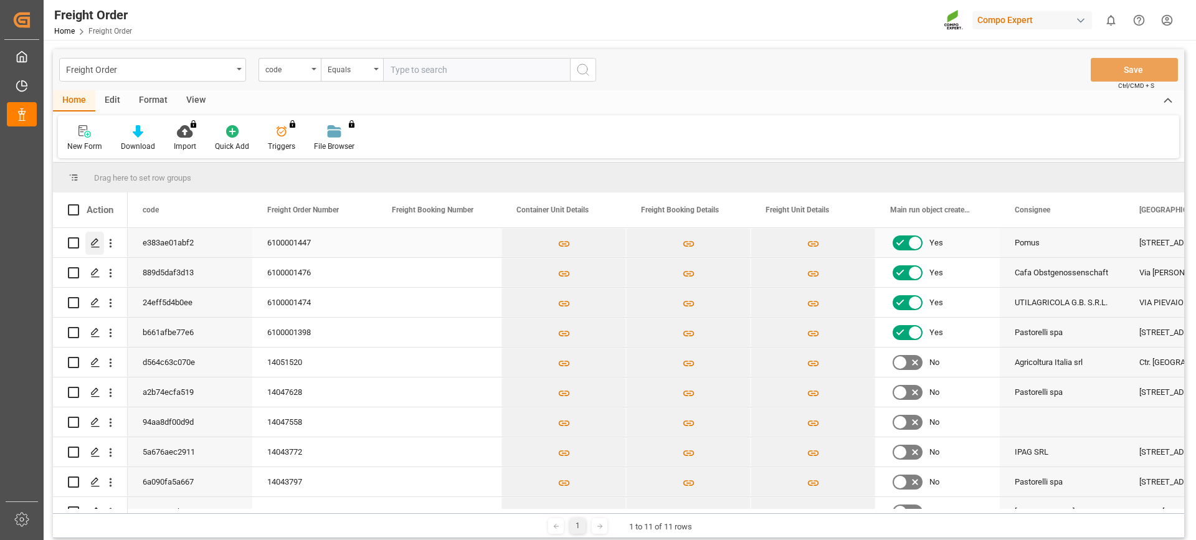
click at [98, 247] on icon "Press SPACE to select this row." at bounding box center [95, 243] width 10 height 10
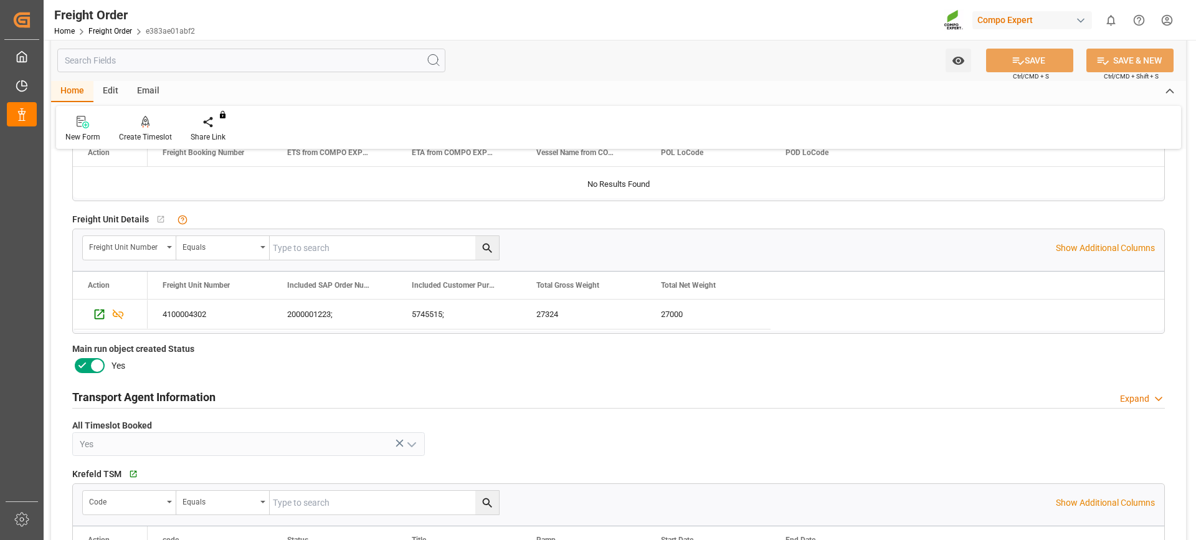
scroll to position [312, 0]
